Goal: Task Accomplishment & Management: Use online tool/utility

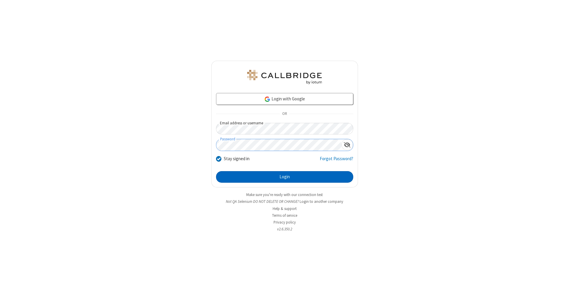
click at [284, 177] on button "Login" at bounding box center [284, 177] width 137 height 12
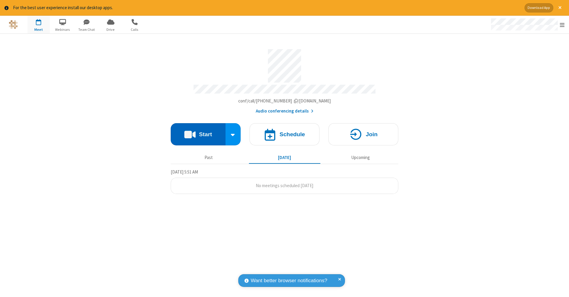
click at [198, 131] on button "Start" at bounding box center [198, 134] width 55 height 22
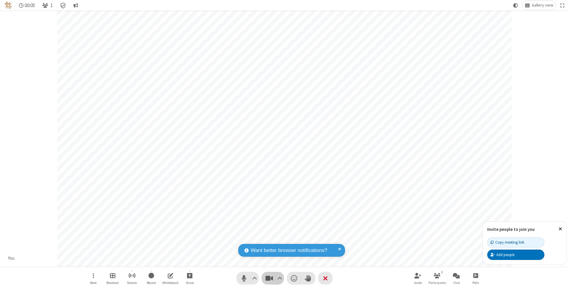
click at [269, 278] on span "Stop video (⌘+Shift+V)" at bounding box center [269, 278] width 9 height 9
click at [269, 278] on span "Start video (⌘+Shift+V)" at bounding box center [269, 278] width 9 height 9
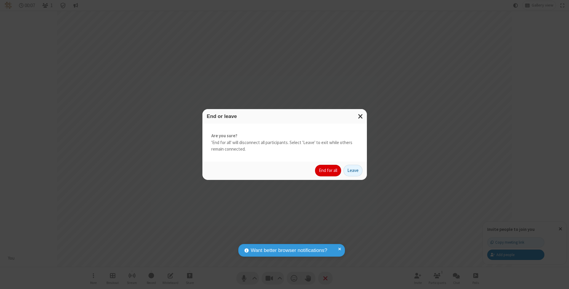
click at [328, 170] on button "End for all" at bounding box center [328, 171] width 26 height 12
